Goal: Information Seeking & Learning: Learn about a topic

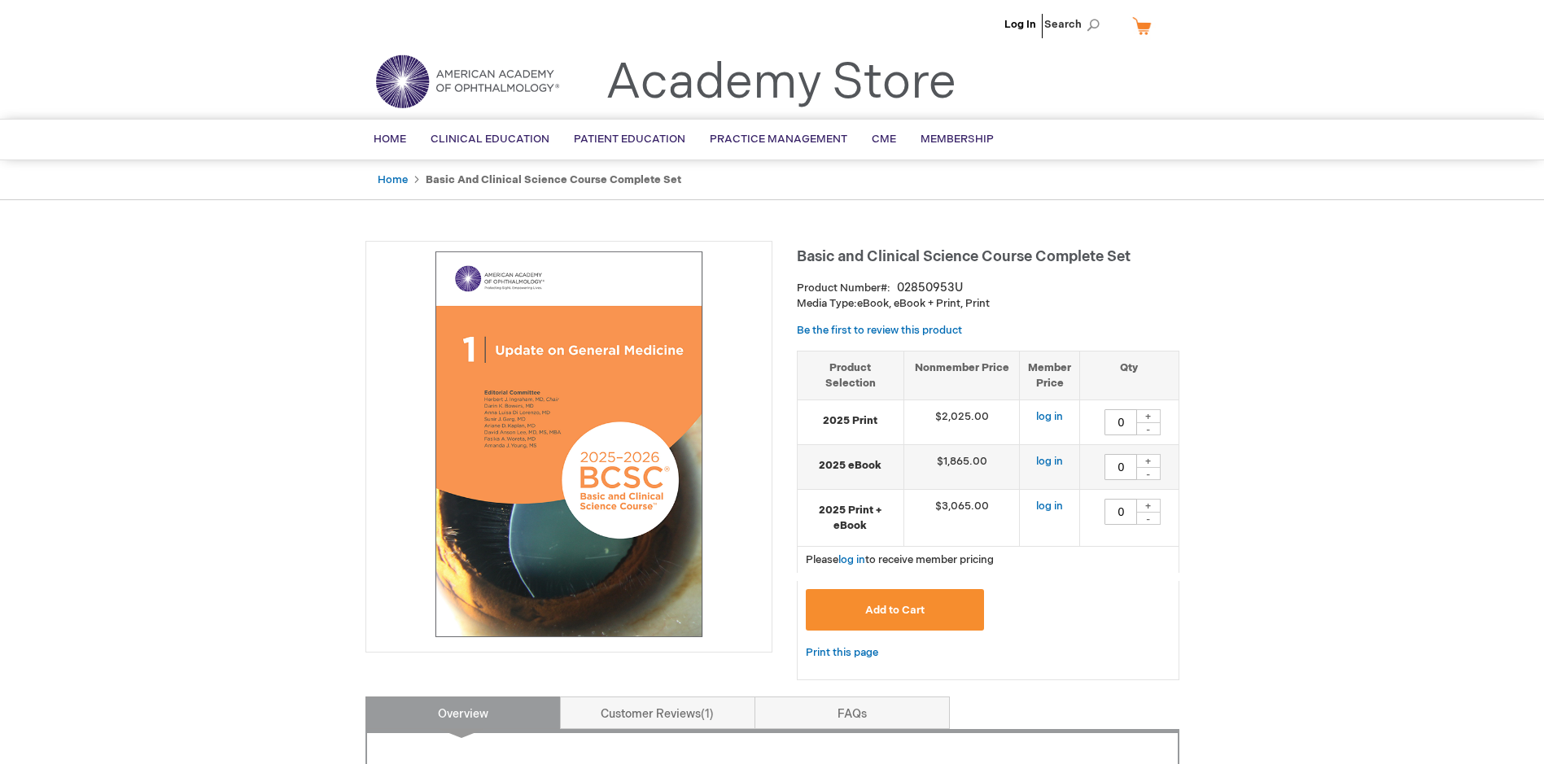
type input "0"
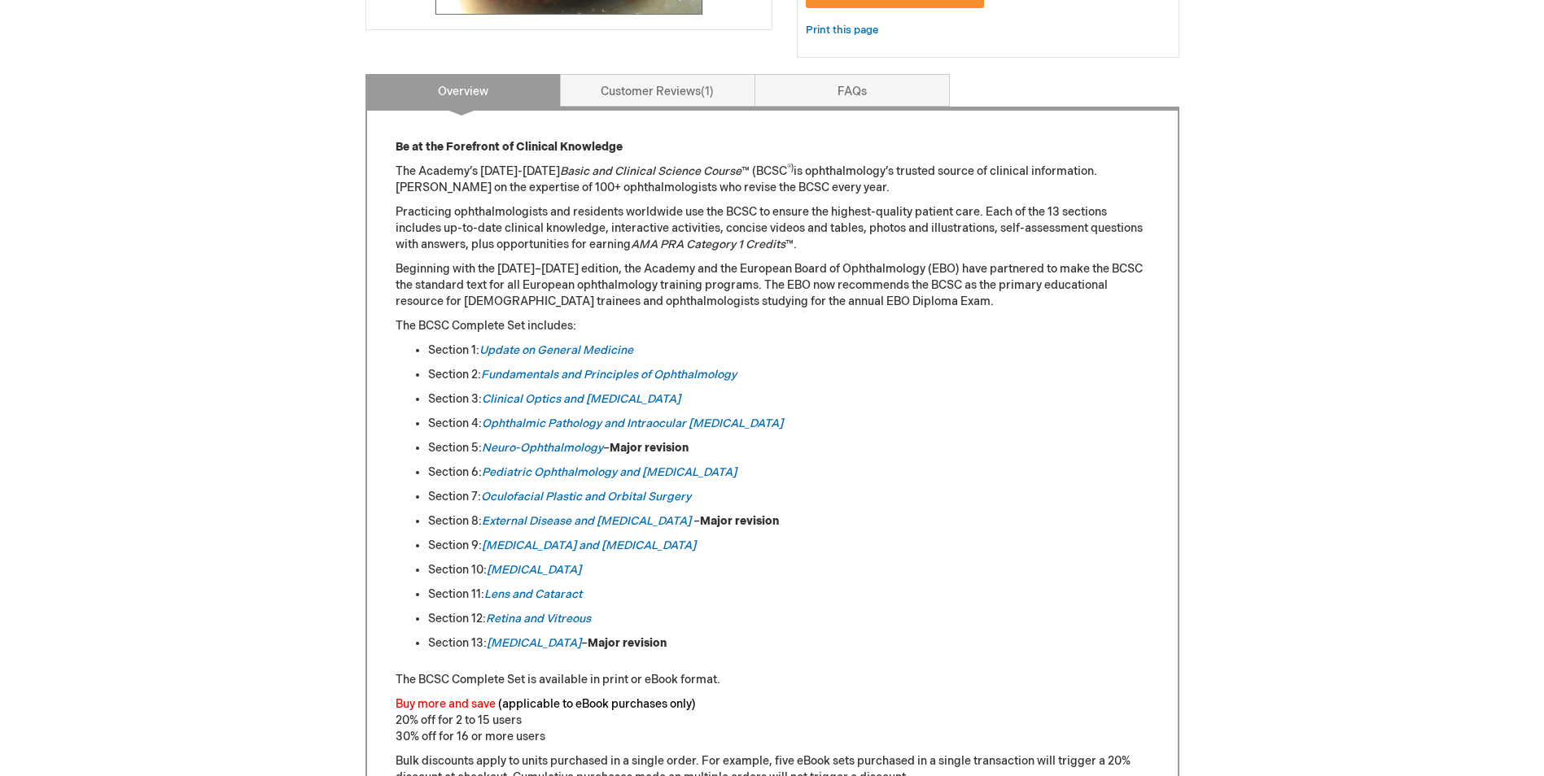
scroll to position [651, 0]
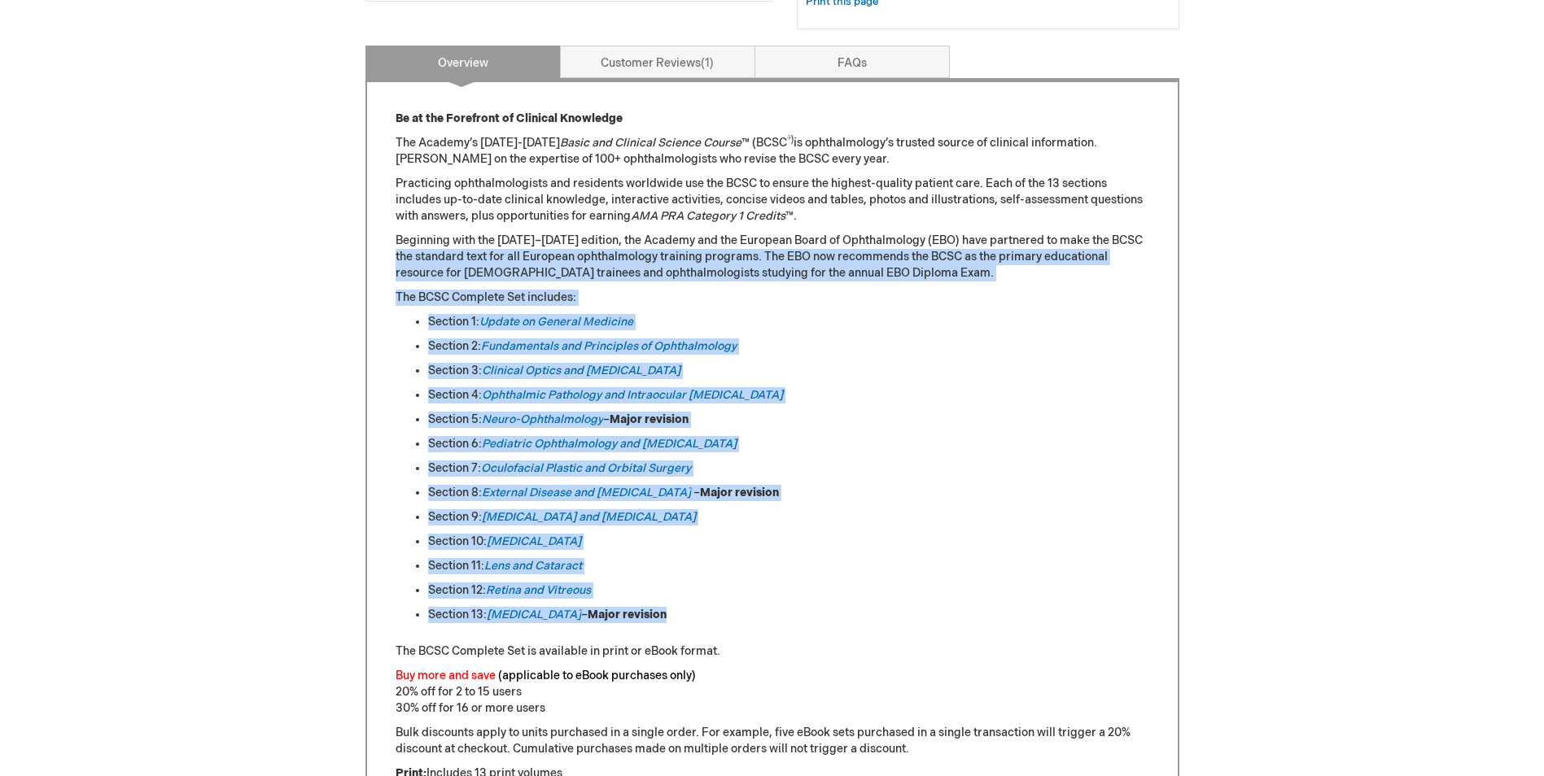
drag, startPoint x: 419, startPoint y: 295, endPoint x: 816, endPoint y: 622, distance: 513.4
click at [814, 623] on div "Be at the Forefront of Clinical Knowledge The Academy’s [DATE]-[DATE] Basic and…" at bounding box center [772, 612] width 814 height 1068
click at [893, 511] on li "Section 9: [MEDICAL_DATA] and [MEDICAL_DATA]" at bounding box center [788, 518] width 721 height 16
click at [610, 293] on p "The BCSC Complete Set includes:" at bounding box center [773, 298] width 754 height 16
click at [481, 260] on p "Beginning with the [DATE]–[DATE] edition, the Academy and the European Board of…" at bounding box center [773, 257] width 754 height 49
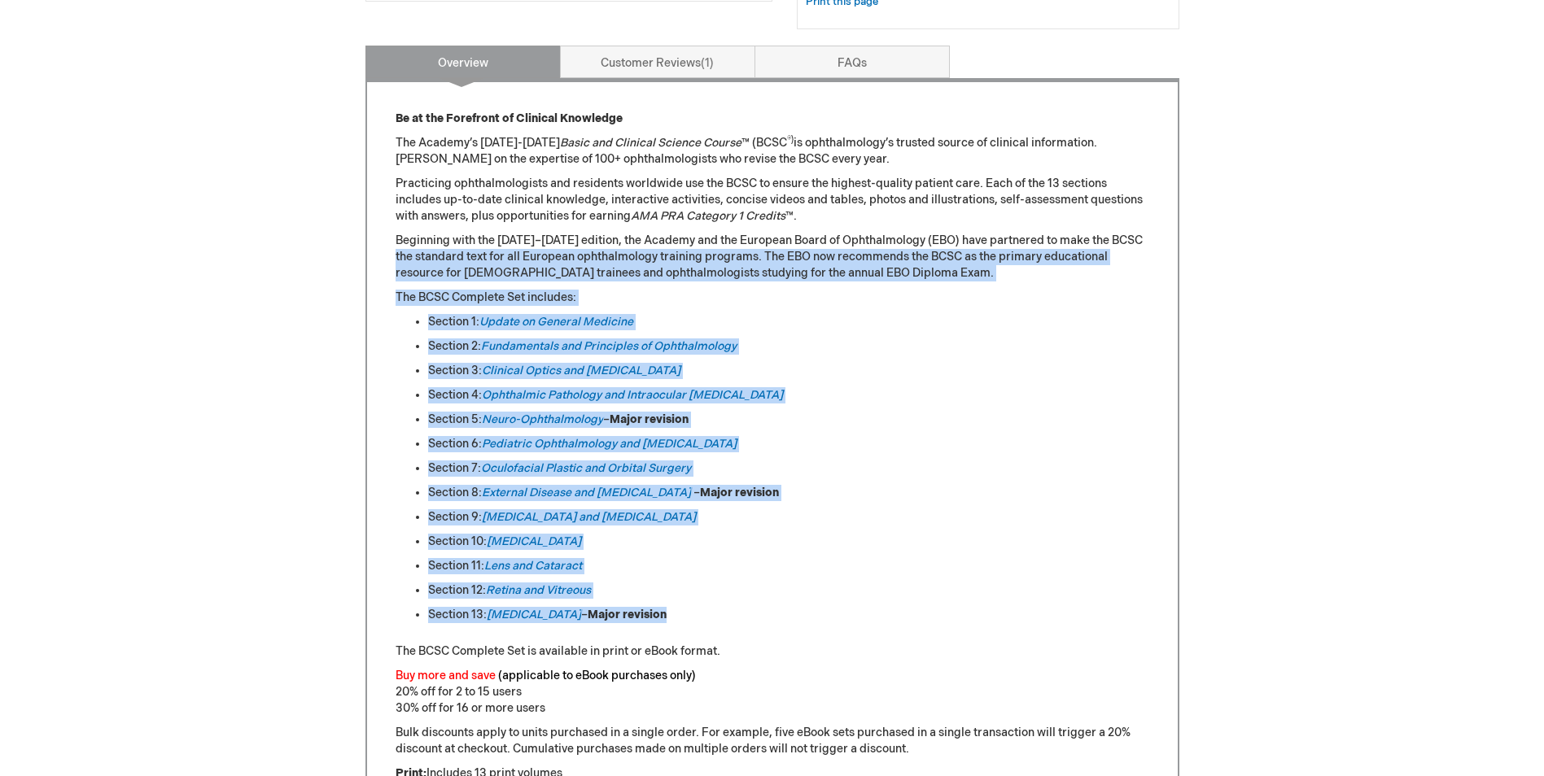
click at [448, 258] on p "Beginning with the [DATE]–[DATE] edition, the Academy and the European Board of…" at bounding box center [773, 257] width 754 height 49
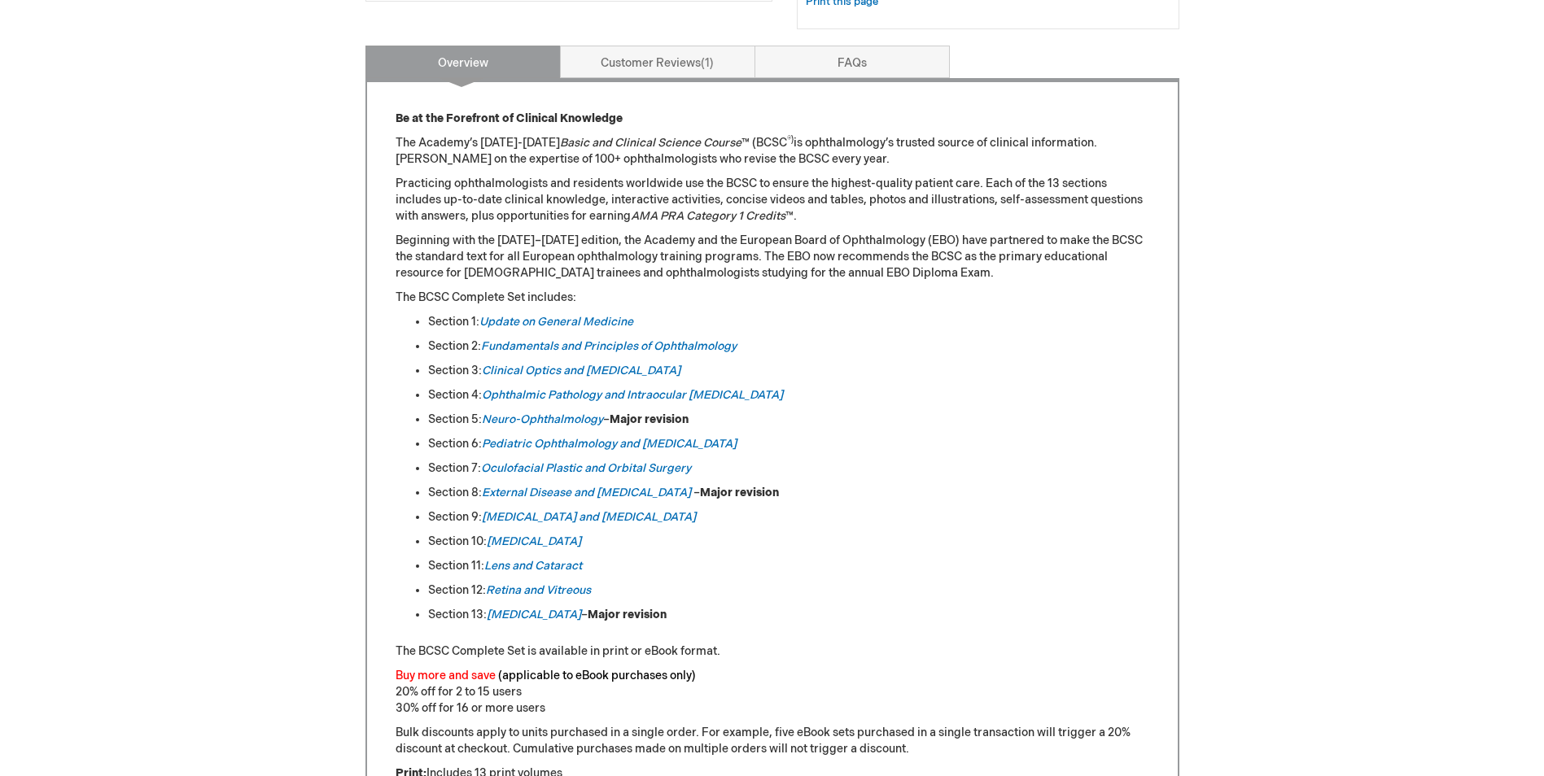
click at [405, 250] on p "Beginning with the [DATE]–[DATE] edition, the Academy and the European Board of…" at bounding box center [773, 257] width 754 height 49
click at [317, 303] on div "Log In Search My Cart CLOSE RECENTLY ADDED ITEM(S) Close There are no items in …" at bounding box center [772, 537] width 1544 height 2377
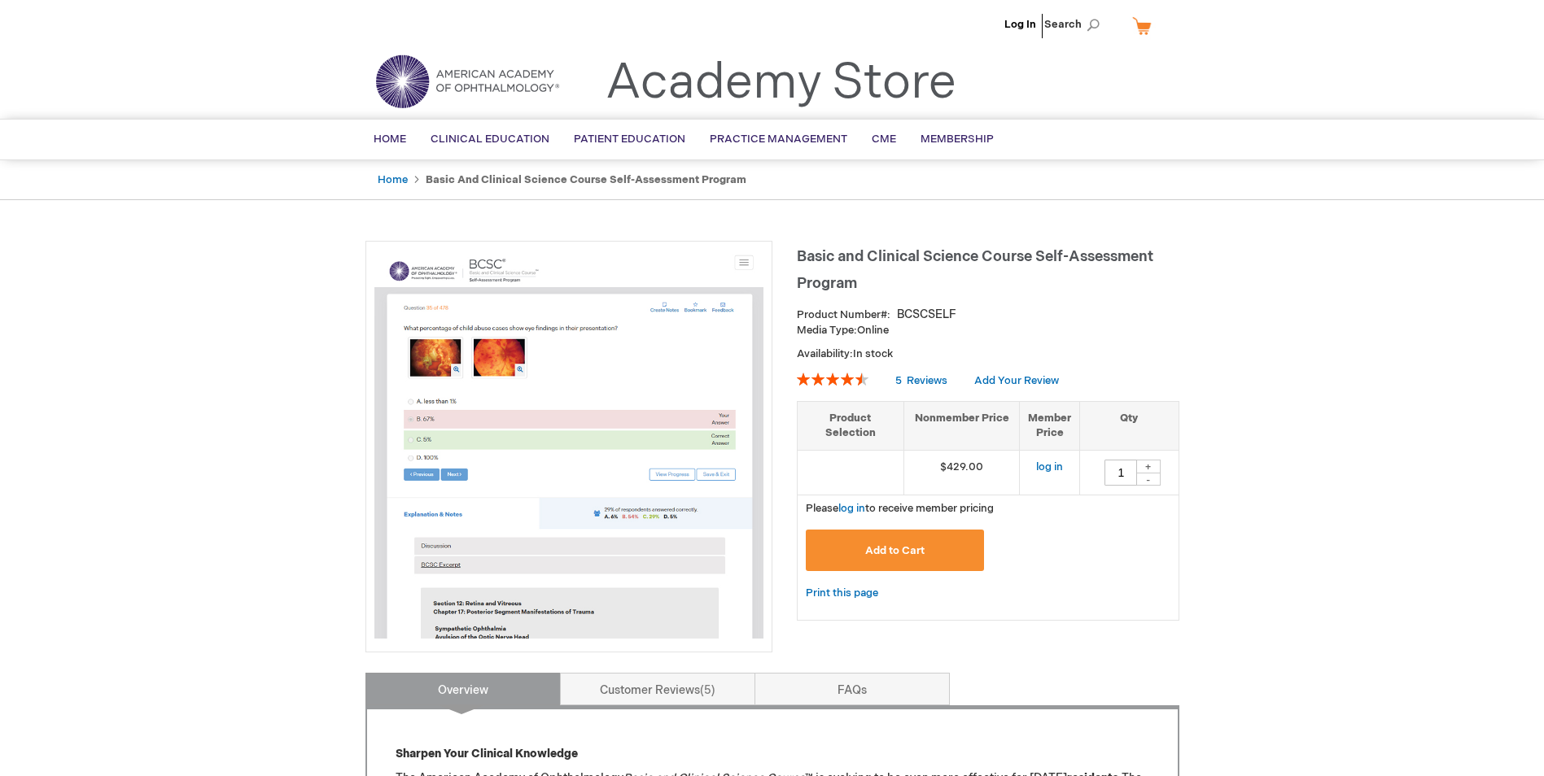
click at [500, 351] on img at bounding box center [568, 444] width 389 height 389
click at [601, 489] on img at bounding box center [568, 444] width 389 height 389
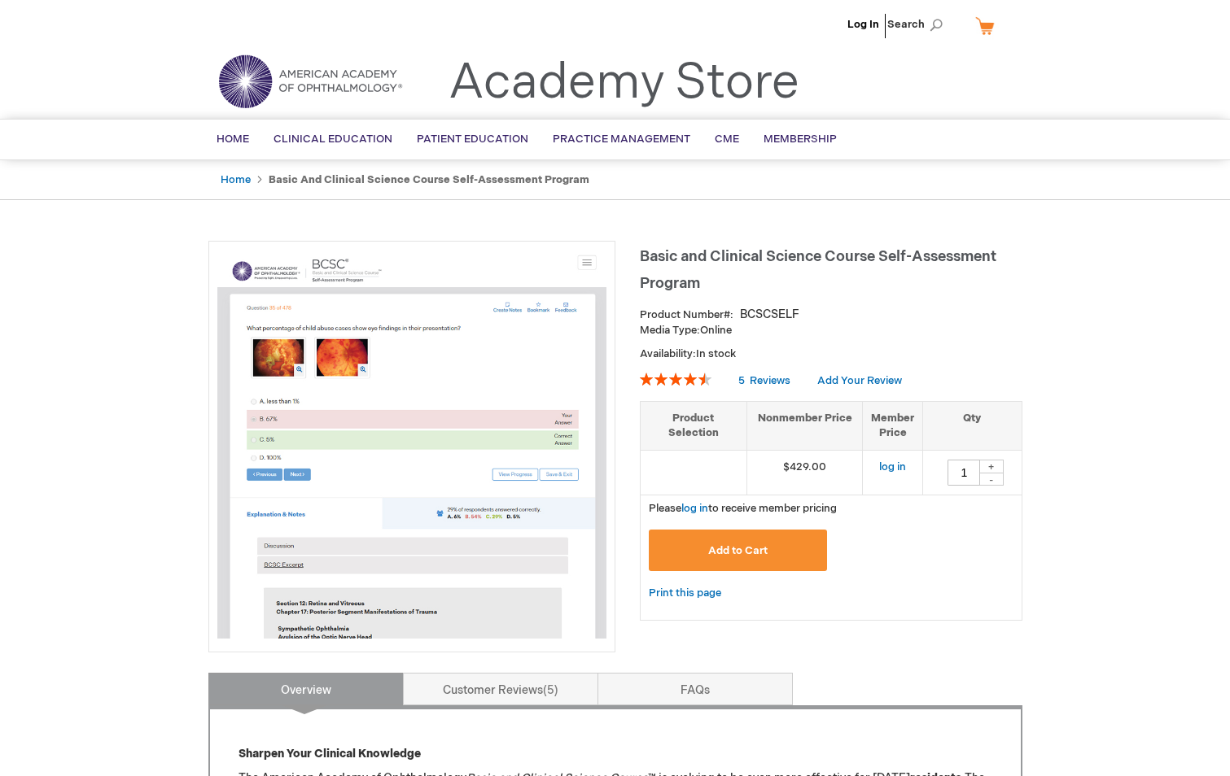
click at [754, 248] on span "Basic and Clinical Science Course Self-Assessment Program" at bounding box center [818, 270] width 356 height 44
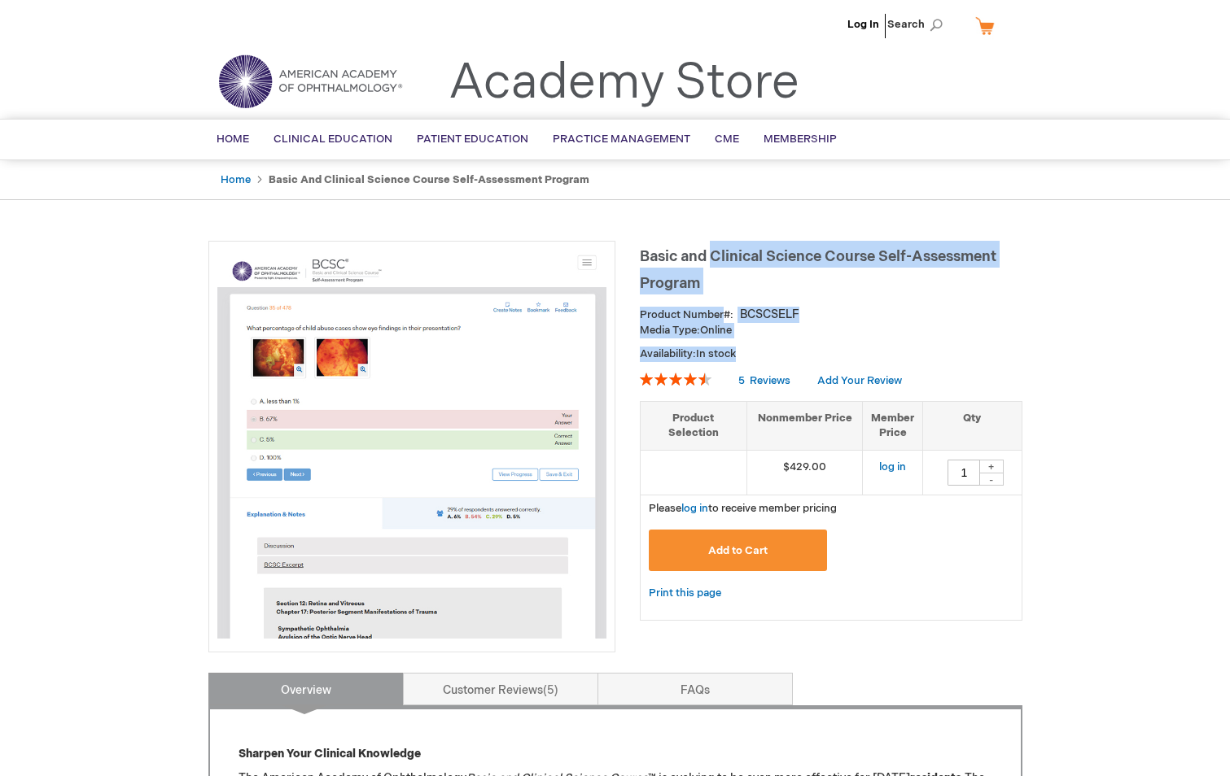
drag, startPoint x: 754, startPoint y: 248, endPoint x: 912, endPoint y: 358, distance: 192.4
click at [912, 358] on div "Basic and Clinical Science Course Self-Assessment Program Product Number BCSCSE…" at bounding box center [831, 439] width 383 height 396
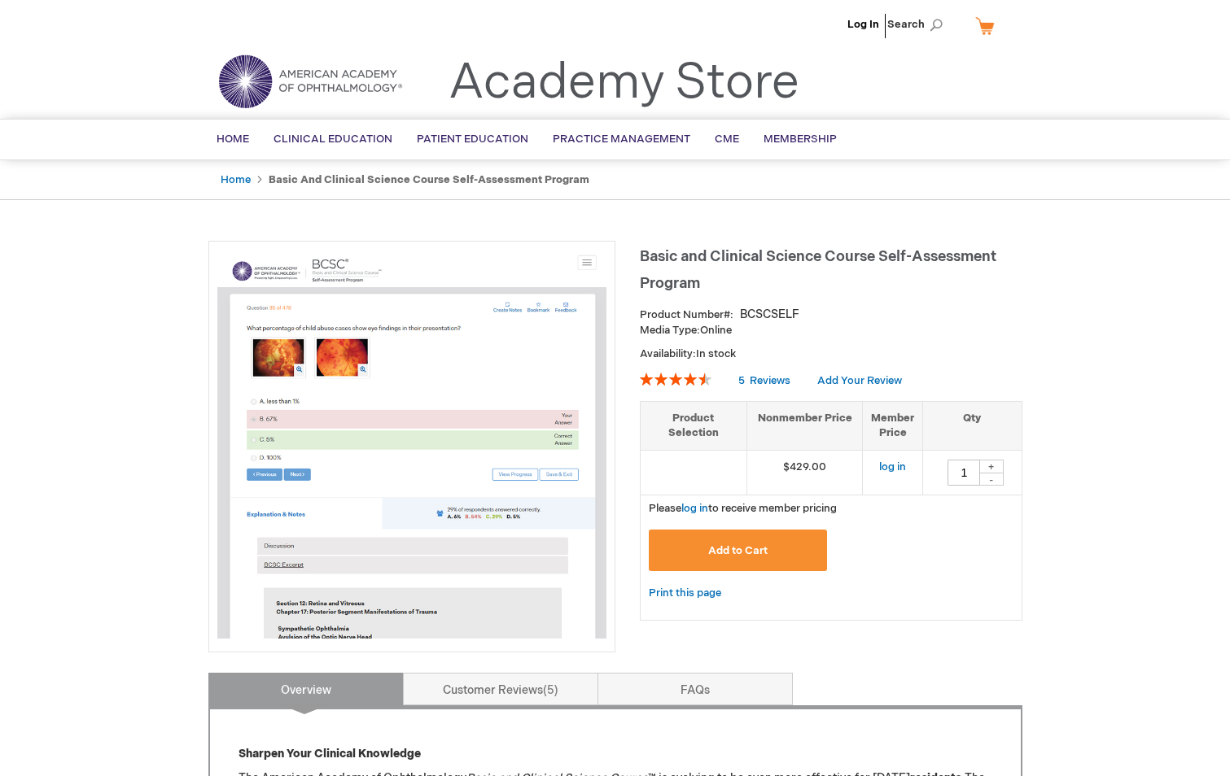
drag, startPoint x: 912, startPoint y: 358, endPoint x: 1083, endPoint y: 381, distance: 172.4
drag, startPoint x: 824, startPoint y: 479, endPoint x: 851, endPoint y: 494, distance: 30.6
click at [851, 494] on table "Product Selection Nonmember Price Member Price Qty $429.00 1 +" at bounding box center [831, 448] width 383 height 94
drag, startPoint x: 851, startPoint y: 494, endPoint x: 1162, endPoint y: 463, distance: 313.3
